Goal: Task Accomplishment & Management: Use online tool/utility

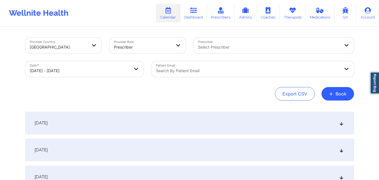
click at [225, 66] on div "Search by patient email" at bounding box center [246, 69] width 189 height 16
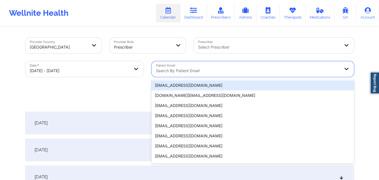
paste input "[PERSON_NAME]"
type input "[PERSON_NAME]"
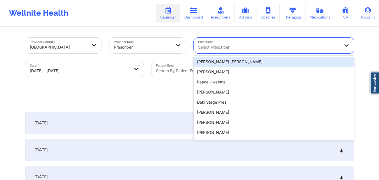
click at [225, 46] on div at bounding box center [269, 47] width 142 height 7
paste input "Rosa Thomas"
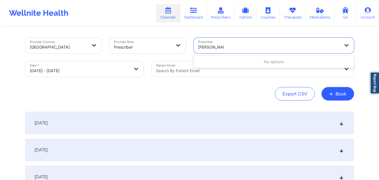
click at [208, 47] on input "Rosa Thomas" at bounding box center [211, 47] width 26 height 6
type input "Rosa Thomas"
click at [239, 44] on div at bounding box center [269, 47] width 142 height 7
paste input "Rosa Thomas"
type input "Rosa Thomas"
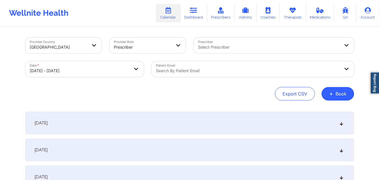
click at [239, 82] on div "Provider Country United States Provider Role Prescriber Prescriber Select Presc…" at bounding box center [189, 69] width 329 height 63
click at [199, 69] on div at bounding box center [248, 70] width 184 height 7
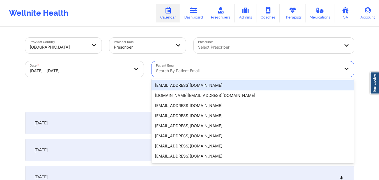
paste input "alexis91802@gmail.com"
type input "alexis91802@gmail.com"
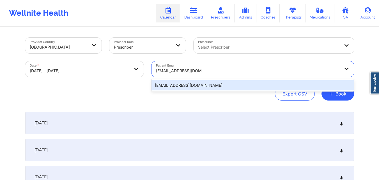
click at [205, 86] on div "alexis91802@gmail.com" at bounding box center [253, 85] width 203 height 10
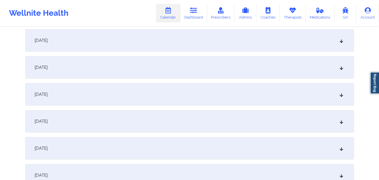
scroll to position [730, 0]
click at [117, 96] on div "October 27, 2025" at bounding box center [189, 94] width 329 height 22
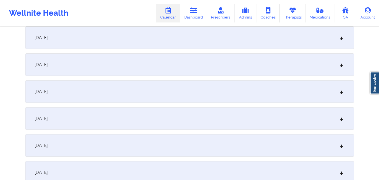
scroll to position [0, 0]
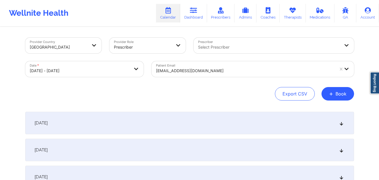
click at [158, 47] on div at bounding box center [143, 47] width 58 height 7
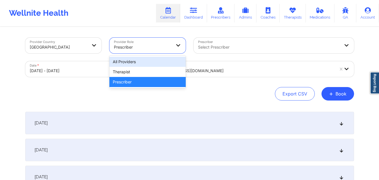
click at [160, 61] on div "All Providers" at bounding box center [148, 62] width 76 height 10
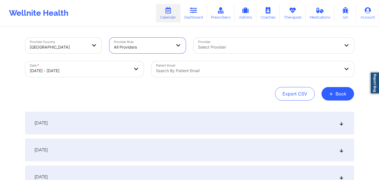
click at [224, 72] on div at bounding box center [248, 70] width 184 height 7
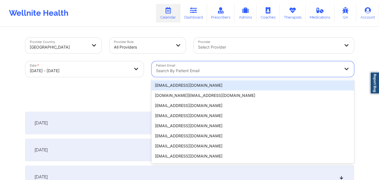
paste input "alexis91802@gmail.com"
type input "alexis91802@gmail.com"
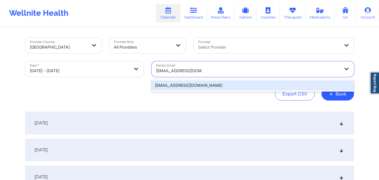
click at [185, 85] on div "alexis91802@gmail.com" at bounding box center [253, 85] width 203 height 10
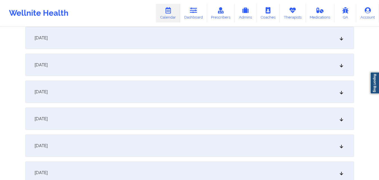
scroll to position [674, 0]
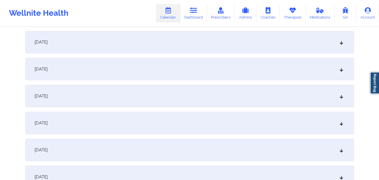
click at [149, 144] on div "October 27, 2025" at bounding box center [189, 150] width 329 height 22
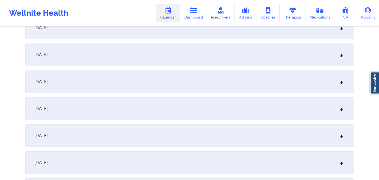
scroll to position [0, 0]
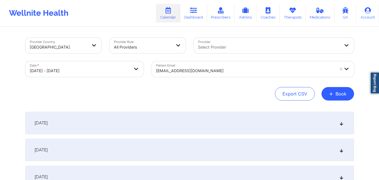
click at [243, 47] on div at bounding box center [269, 47] width 142 height 7
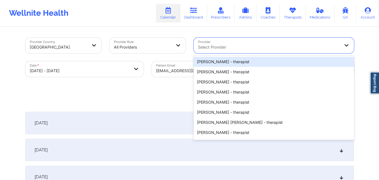
paste input "Shirley Barthelemy"
type input "Shirley Barthelemy"
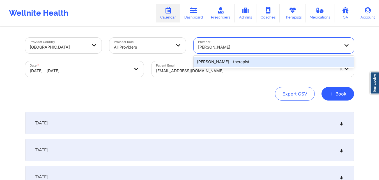
click at [224, 60] on div "Shirley Barthelemy - therapist" at bounding box center [274, 62] width 161 height 10
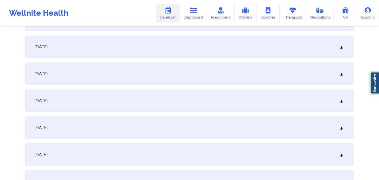
scroll to position [253, 0]
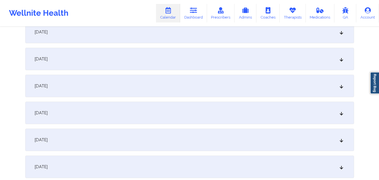
click at [228, 109] on div "October 10, 2025" at bounding box center [189, 113] width 329 height 22
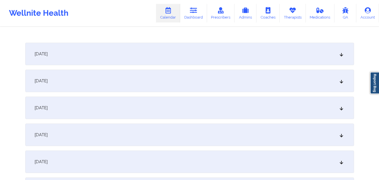
scroll to position [393, 0]
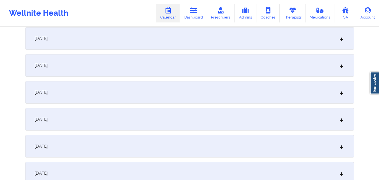
click at [224, 90] on div "October 13, 2025" at bounding box center [189, 92] width 329 height 22
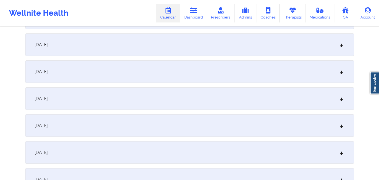
scroll to position [646, 0]
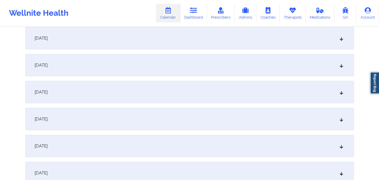
click at [193, 93] on div "October 20, 2025" at bounding box center [189, 92] width 329 height 22
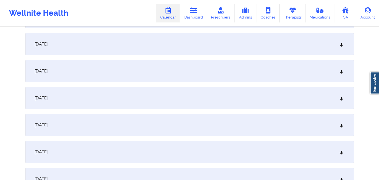
scroll to position [927, 0]
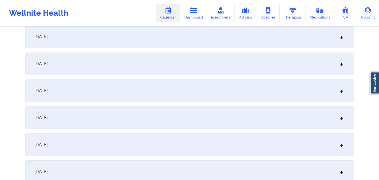
click at [209, 64] on div "October 27, 2025" at bounding box center [189, 64] width 329 height 22
click at [199, 88] on div "October 6, 2025" at bounding box center [189, 89] width 329 height 22
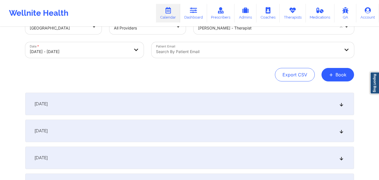
scroll to position [0, 0]
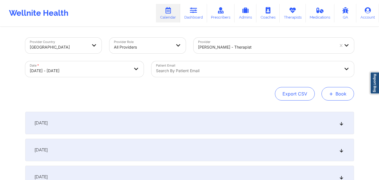
click at [333, 95] on span "+" at bounding box center [331, 93] width 4 height 3
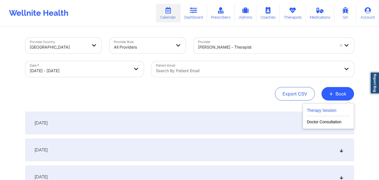
click at [318, 113] on button "Therapy Session" at bounding box center [328, 111] width 43 height 9
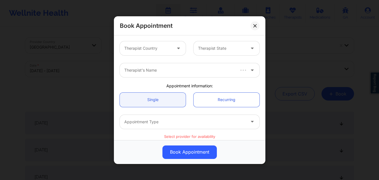
click at [142, 48] on div at bounding box center [147, 48] width 47 height 7
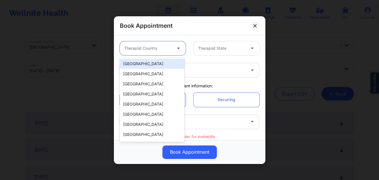
click at [152, 61] on div "[GEOGRAPHIC_DATA]" at bounding box center [152, 64] width 65 height 10
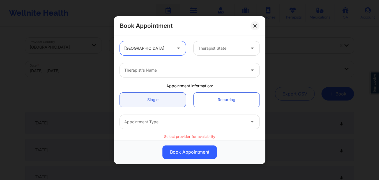
click at [214, 52] on div "Therapist State" at bounding box center [220, 48] width 53 height 14
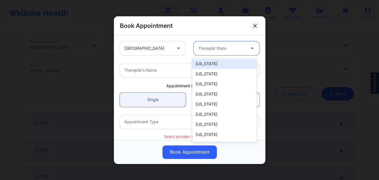
type input "F"
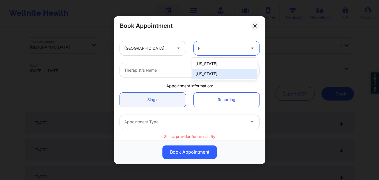
click at [209, 76] on div "[US_STATE]" at bounding box center [224, 74] width 65 height 10
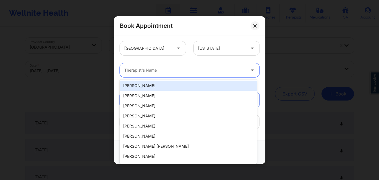
click at [182, 75] on div "Therapist's Name" at bounding box center [183, 70] width 126 height 14
paste input "Shirley Barthelemy"
type input "Shirley Barthelemy"
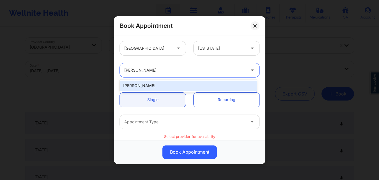
click at [162, 85] on div "Shirley Barthelemy" at bounding box center [188, 86] width 137 height 10
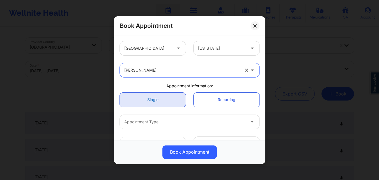
click at [160, 99] on link "Single" at bounding box center [153, 99] width 66 height 14
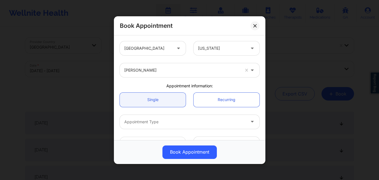
scroll to position [28, 0]
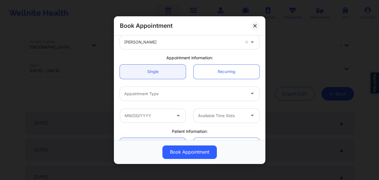
click at [157, 97] on div "Appointment Type" at bounding box center [183, 93] width 126 height 14
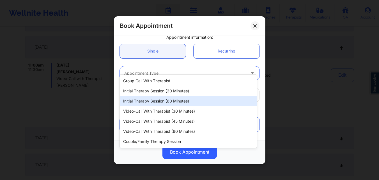
scroll to position [56, 0]
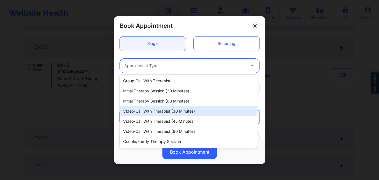
click at [178, 113] on div "Video-Call with Therapist (30 minutes)" at bounding box center [188, 111] width 137 height 10
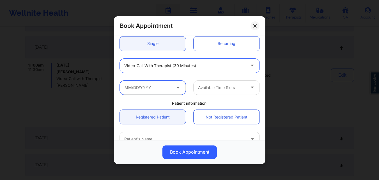
click at [157, 94] on input "text" at bounding box center [153, 87] width 66 height 14
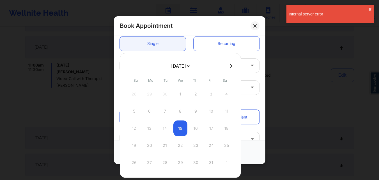
click at [231, 65] on icon at bounding box center [231, 66] width 2 height 4
select select "2025-10"
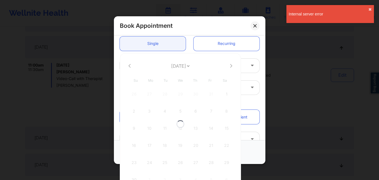
select select "2025-10"
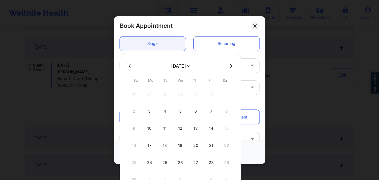
click at [129, 66] on icon at bounding box center [130, 66] width 2 height 4
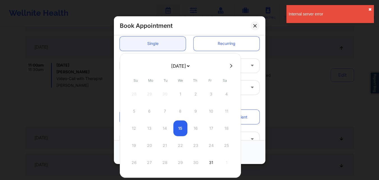
click at [370, 10] on button "✖︎" at bounding box center [370, 9] width 3 height 4
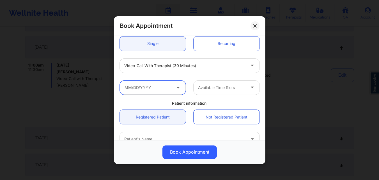
click at [158, 91] on input "text" at bounding box center [153, 87] width 66 height 14
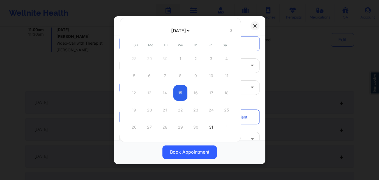
scroll to position [477, 0]
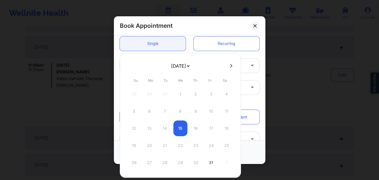
click at [232, 65] on button at bounding box center [232, 65] width 6 height 5
select select "2025-10"
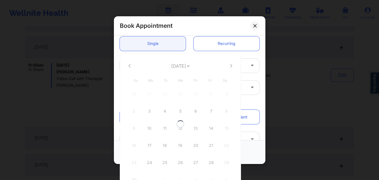
select select "2025-10"
click at [130, 66] on icon at bounding box center [130, 66] width 2 height 4
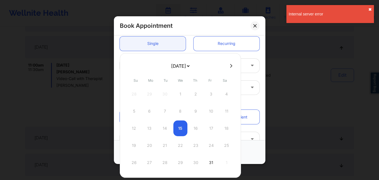
click at [371, 9] on button "✖︎" at bounding box center [370, 9] width 3 height 4
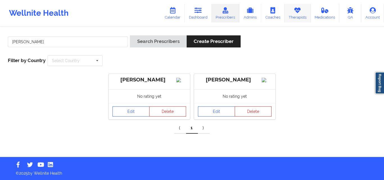
click at [302, 10] on link "Therapists" at bounding box center [297, 13] width 26 height 19
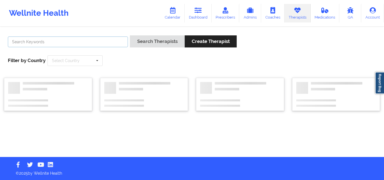
click at [80, 39] on input "text" at bounding box center [68, 42] width 120 height 11
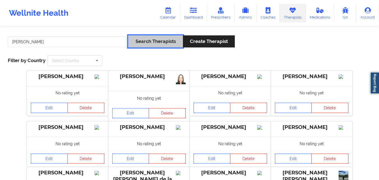
click at [149, 47] on button "Search Therapists" at bounding box center [155, 41] width 54 height 12
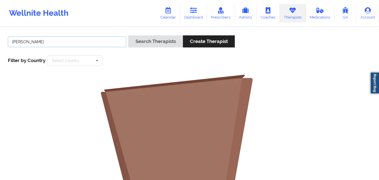
click at [56, 42] on input "Anais Quinonez" at bounding box center [67, 42] width 119 height 11
type input "Anais"
click at [128, 35] on button "Search Therapists" at bounding box center [155, 41] width 54 height 12
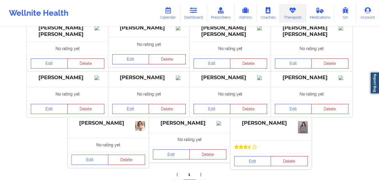
scroll to position [112, 0]
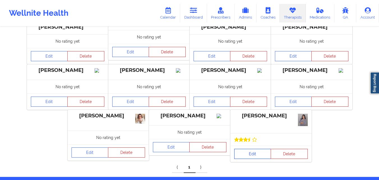
click at [252, 154] on link "Edit" at bounding box center [252, 154] width 37 height 10
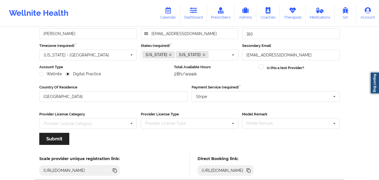
scroll to position [72, 0]
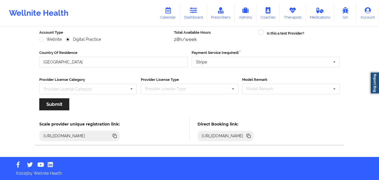
click at [117, 137] on icon at bounding box center [115, 136] width 3 height 3
click at [116, 136] on icon at bounding box center [114, 135] width 3 height 3
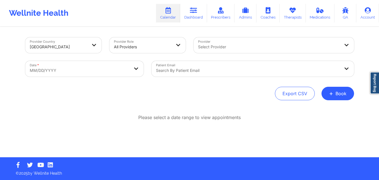
click at [235, 47] on div at bounding box center [269, 47] width 142 height 7
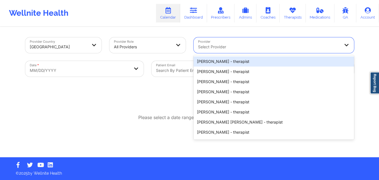
paste input "Kelly Tacon"
type input "Kelly Tacon"
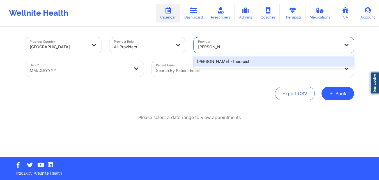
click at [234, 58] on div "Kelly Tacon - therapist" at bounding box center [274, 61] width 161 height 10
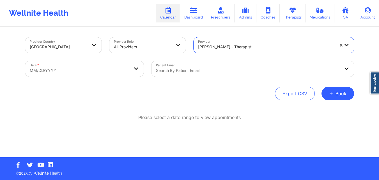
click at [96, 67] on body "Wellnite Health Calendar Dashboard Prescribers Admins Coaches Therapists Medica…" at bounding box center [189, 90] width 379 height 180
select select "2025-8"
select select "2025-9"
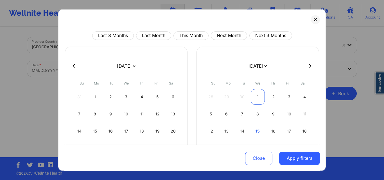
click at [256, 97] on div "1" at bounding box center [257, 97] width 14 height 16
select select "2025-9"
select select "2025-10"
select select "2025-9"
select select "2025-10"
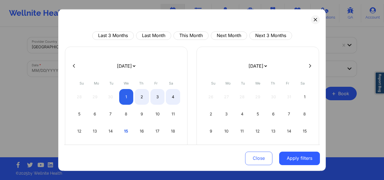
click at [309, 65] on icon at bounding box center [310, 66] width 2 height 4
select select "2025-10"
select select "2025-11"
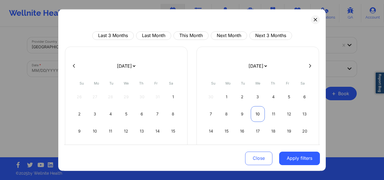
select select "2025-10"
select select "2025-11"
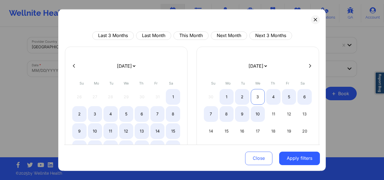
select select "2025-10"
select select "2025-11"
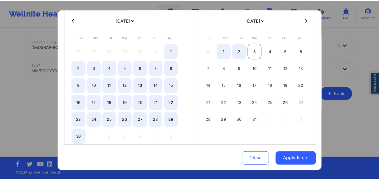
scroll to position [64, 0]
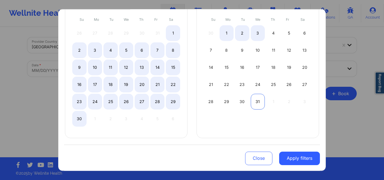
select select "2025-10"
select select "2025-11"
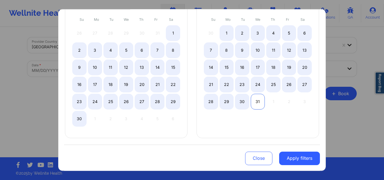
click at [259, 102] on div "31" at bounding box center [257, 102] width 14 height 16
select select "2025-9"
select select "2025-10"
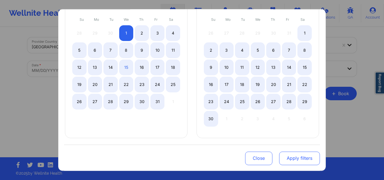
click at [296, 161] on button "Apply filters" at bounding box center [299, 158] width 41 height 13
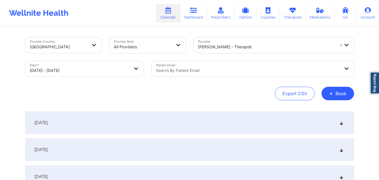
click at [144, 118] on div "October 1, 2025" at bounding box center [189, 122] width 329 height 22
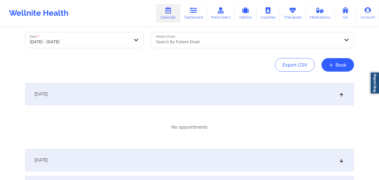
scroll to position [56, 0]
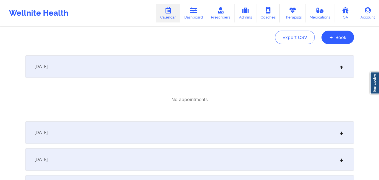
click at [183, 131] on div "October 2, 2025" at bounding box center [189, 132] width 329 height 22
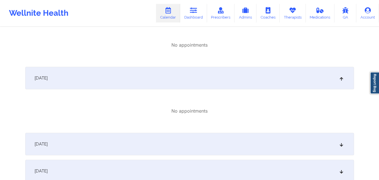
scroll to position [113, 0]
click at [174, 148] on div "October 3, 2025" at bounding box center [189, 142] width 329 height 22
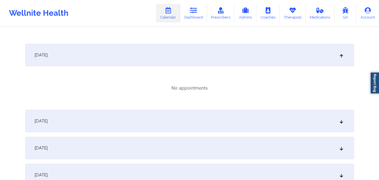
scroll to position [225, 0]
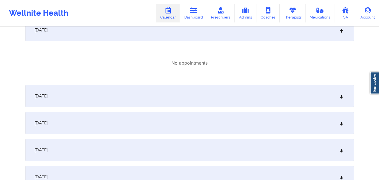
click at [197, 96] on div "October 4, 2025" at bounding box center [189, 96] width 329 height 22
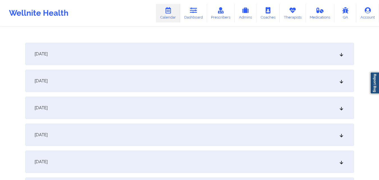
scroll to position [337, 0]
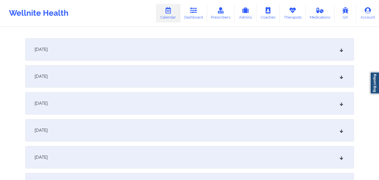
click at [190, 44] on div "October 5, 2025" at bounding box center [189, 49] width 329 height 22
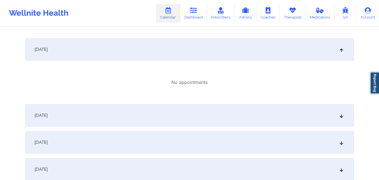
click at [191, 115] on div "October 6, 2025" at bounding box center [189, 115] width 329 height 22
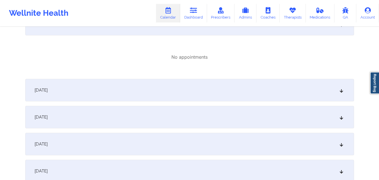
scroll to position [450, 0]
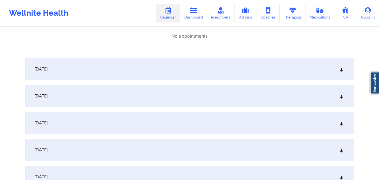
click at [204, 67] on div "October 7, 2025" at bounding box center [189, 69] width 329 height 22
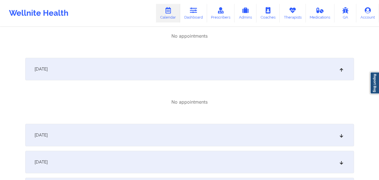
click at [206, 128] on div "October 8, 2025" at bounding box center [189, 135] width 329 height 22
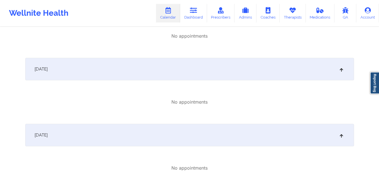
scroll to position [562, 0]
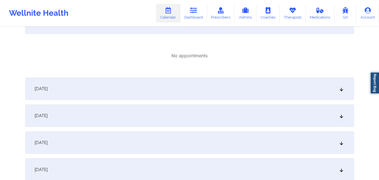
click at [202, 95] on div "October 9, 2025" at bounding box center [189, 89] width 329 height 22
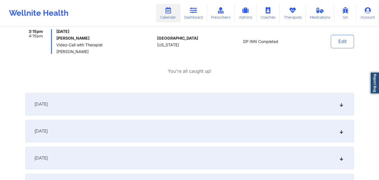
scroll to position [646, 0]
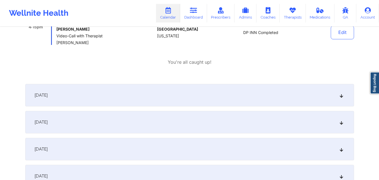
click at [195, 100] on div "October 10, 2025" at bounding box center [189, 95] width 329 height 22
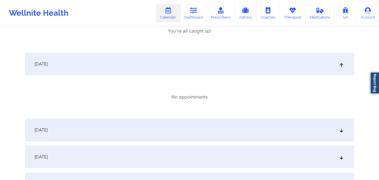
scroll to position [702, 0]
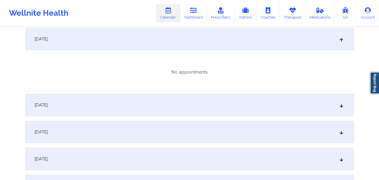
click at [204, 104] on div "October 11, 2025" at bounding box center [189, 105] width 329 height 22
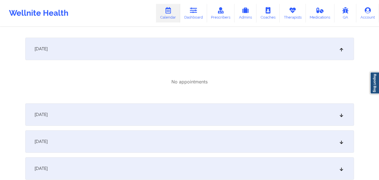
click at [204, 109] on div "October 12, 2025" at bounding box center [189, 114] width 329 height 22
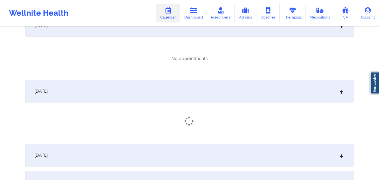
scroll to position [815, 0]
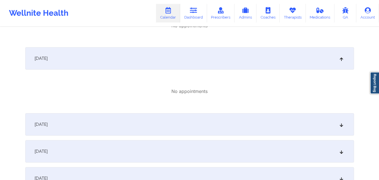
click at [204, 122] on div "October 13, 2025" at bounding box center [189, 124] width 329 height 22
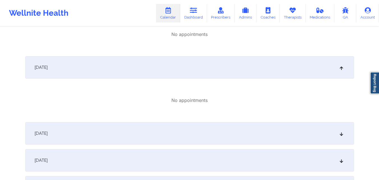
scroll to position [927, 0]
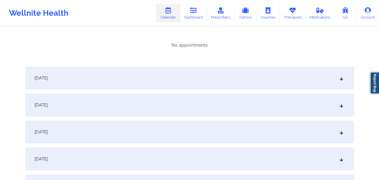
click at [214, 71] on div "October 14, 2025" at bounding box center [189, 78] width 329 height 22
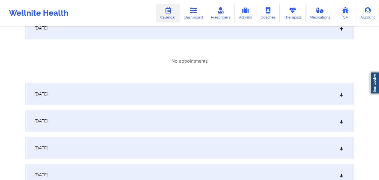
scroll to position [983, 0]
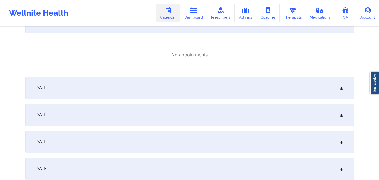
click at [215, 94] on div "October 15, 2025" at bounding box center [189, 88] width 329 height 22
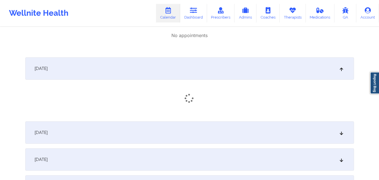
scroll to position [1011, 0]
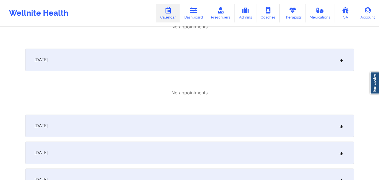
click at [206, 115] on div "October 16, 2025" at bounding box center [189, 126] width 329 height 22
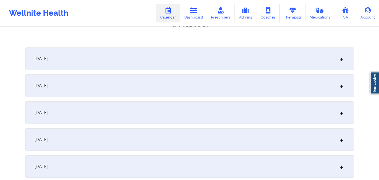
scroll to position [1152, 0]
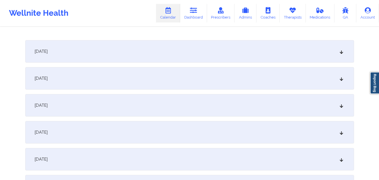
click at [230, 54] on div "October 17, 2025" at bounding box center [189, 51] width 329 height 22
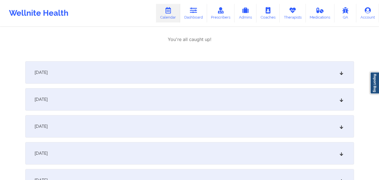
scroll to position [1236, 0]
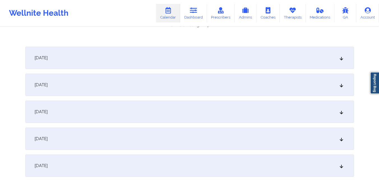
drag, startPoint x: 150, startPoint y: 54, endPoint x: 158, endPoint y: 66, distance: 14.1
click at [150, 54] on div "October 18, 2025" at bounding box center [189, 58] width 329 height 22
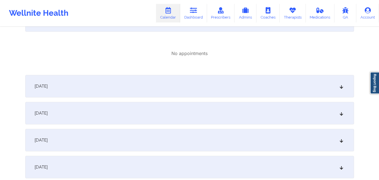
scroll to position [1292, 0]
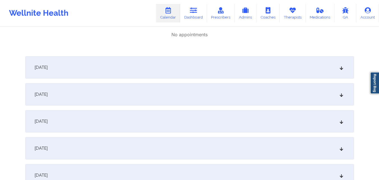
click at [167, 70] on div "October 19, 2025" at bounding box center [189, 67] width 329 height 22
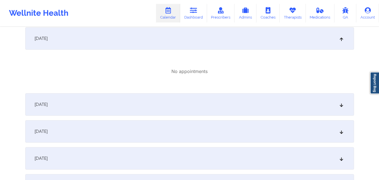
scroll to position [1348, 0]
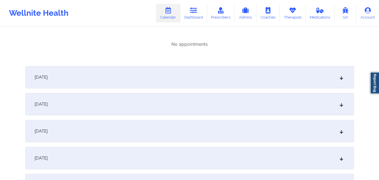
click at [164, 72] on div "October 20, 2025" at bounding box center [189, 77] width 329 height 22
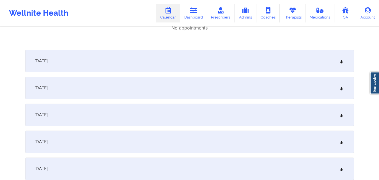
scroll to position [1432, 0]
click at [176, 61] on div "October 21, 2025" at bounding box center [189, 59] width 329 height 22
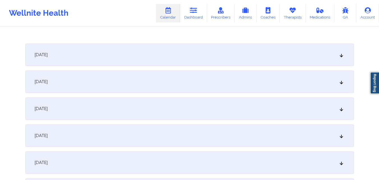
scroll to position [1517, 0]
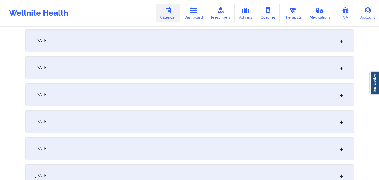
click at [178, 49] on div "October 22, 2025" at bounding box center [189, 40] width 329 height 22
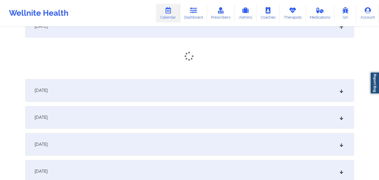
scroll to position [1545, 0]
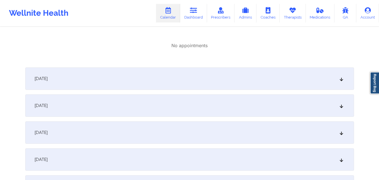
click at [172, 74] on div "October 23, 2025" at bounding box center [189, 78] width 329 height 22
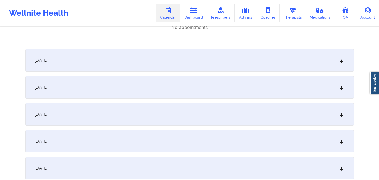
click at [173, 65] on div "October 24, 2025" at bounding box center [189, 60] width 329 height 22
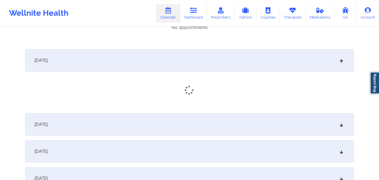
scroll to position [1685, 0]
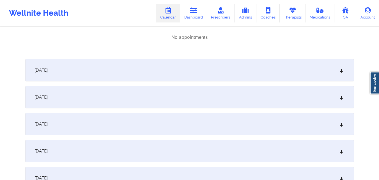
click at [173, 65] on div "October 25, 2025" at bounding box center [189, 70] width 329 height 22
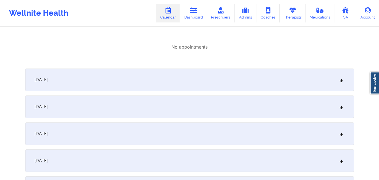
click at [174, 73] on div "October 26, 2025" at bounding box center [189, 80] width 329 height 22
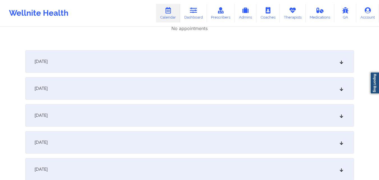
click at [177, 66] on div "October 27, 2025" at bounding box center [189, 61] width 329 height 22
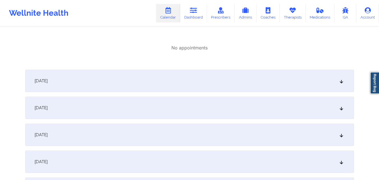
click at [177, 76] on div "October 28, 2025" at bounding box center [189, 81] width 329 height 22
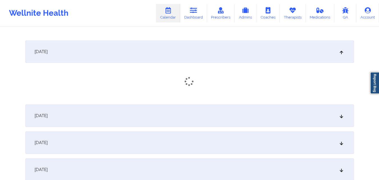
scroll to position [1928, 0]
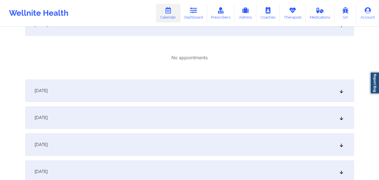
click at [172, 85] on div "October 29, 2025" at bounding box center [189, 90] width 329 height 22
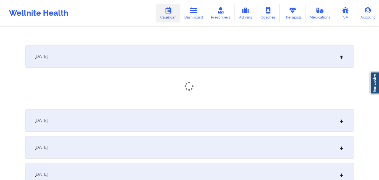
scroll to position [1985, 0]
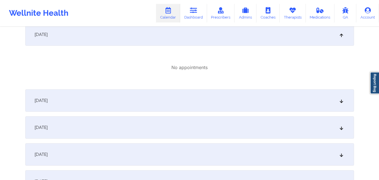
click at [171, 99] on div "October 30, 2025" at bounding box center [189, 100] width 329 height 22
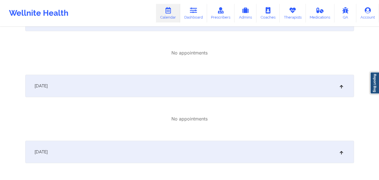
scroll to position [0, 0]
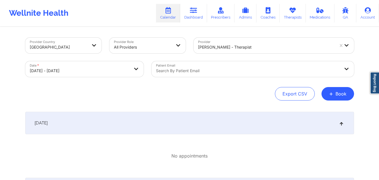
click at [290, 73] on div at bounding box center [248, 70] width 184 height 7
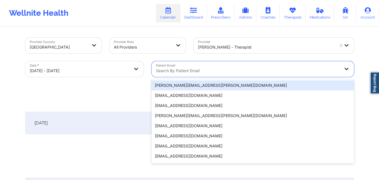
paste input "javonlo8@gmail.com"
type input "javonlo8@gmail.com"
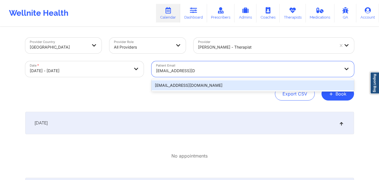
click at [227, 86] on div "javonlo8@gmail.com" at bounding box center [253, 85] width 203 height 10
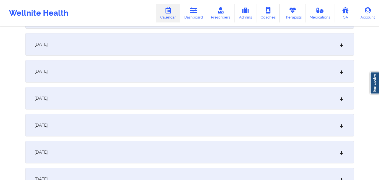
scroll to position [28, 0]
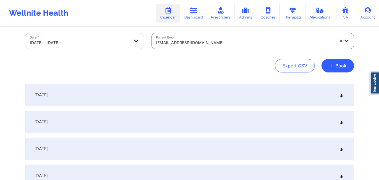
click at [210, 90] on div "October 1, 2025" at bounding box center [189, 95] width 329 height 22
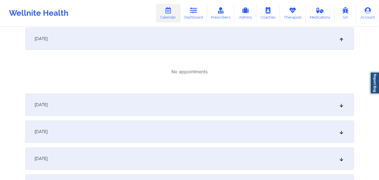
click at [207, 97] on div "October 2, 2025" at bounding box center [189, 105] width 329 height 22
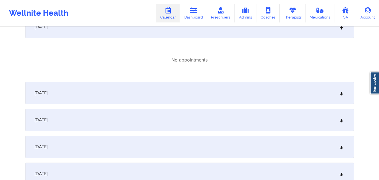
scroll to position [168, 0]
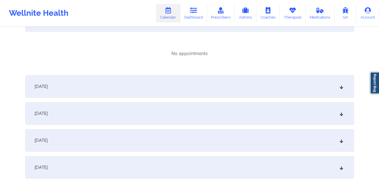
click at [210, 89] on div "October 3, 2025" at bounding box center [189, 86] width 329 height 22
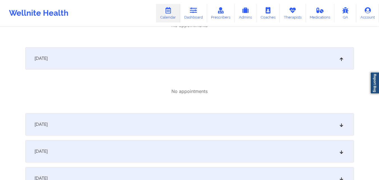
click at [207, 116] on div "October 4, 2025" at bounding box center [189, 124] width 329 height 22
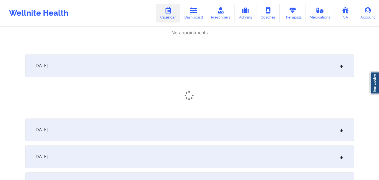
scroll to position [281, 0]
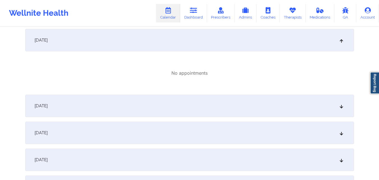
click at [212, 101] on div "October 5, 2025" at bounding box center [189, 106] width 329 height 22
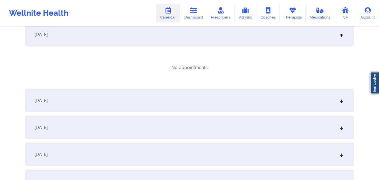
scroll to position [365, 0]
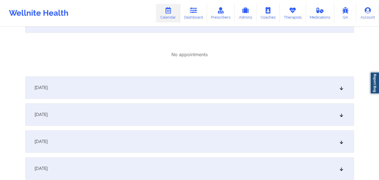
click at [208, 91] on div "October 6, 2025" at bounding box center [189, 87] width 329 height 22
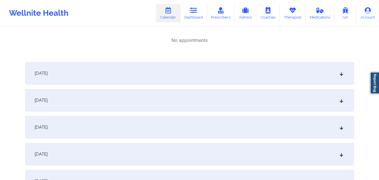
scroll to position [449, 0]
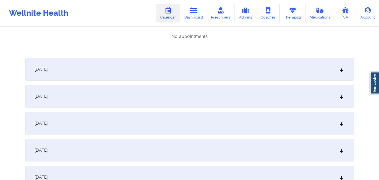
click at [212, 76] on div "October 7, 2025" at bounding box center [189, 69] width 329 height 22
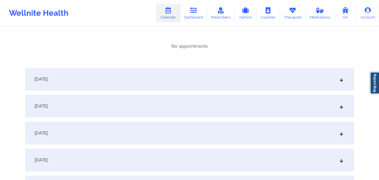
click at [206, 70] on div "October 8, 2025" at bounding box center [189, 79] width 329 height 22
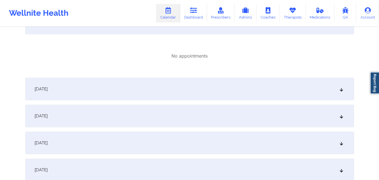
click at [205, 82] on div "October 9, 2025" at bounding box center [189, 89] width 329 height 22
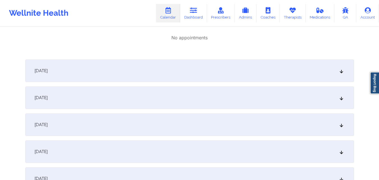
click at [204, 73] on div "October 10, 2025" at bounding box center [189, 71] width 329 height 22
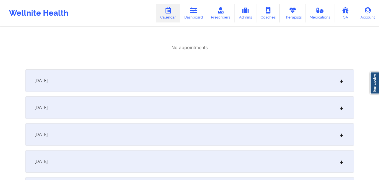
click at [204, 78] on div "October 11, 2025" at bounding box center [189, 80] width 329 height 22
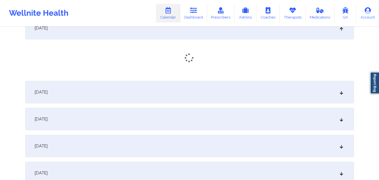
scroll to position [758, 0]
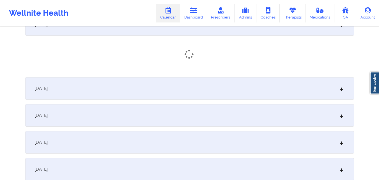
click at [204, 87] on div "October 12, 2025" at bounding box center [189, 90] width 329 height 22
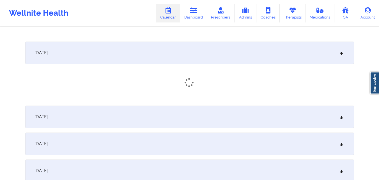
scroll to position [814, 0]
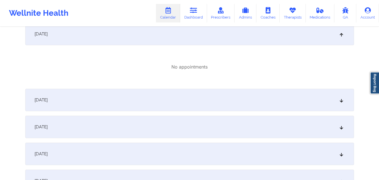
click at [200, 98] on div "October 13, 2025" at bounding box center [189, 100] width 329 height 22
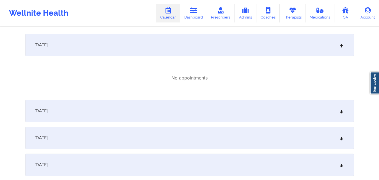
scroll to position [871, 0]
click at [201, 104] on div "October 14, 2025" at bounding box center [189, 110] width 329 height 22
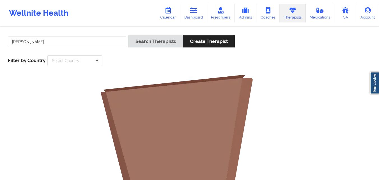
type input "[PERSON_NAME]"
click at [128, 35] on button "Search Therapists" at bounding box center [155, 41] width 54 height 12
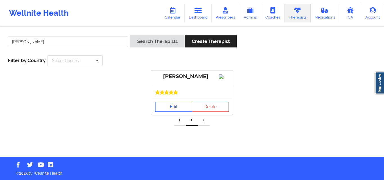
click at [172, 112] on link "Edit" at bounding box center [173, 107] width 37 height 10
